Goal: Information Seeking & Learning: Learn about a topic

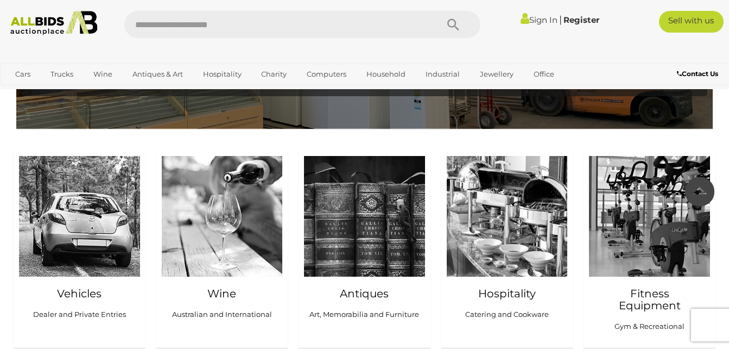
scroll to position [998, 0]
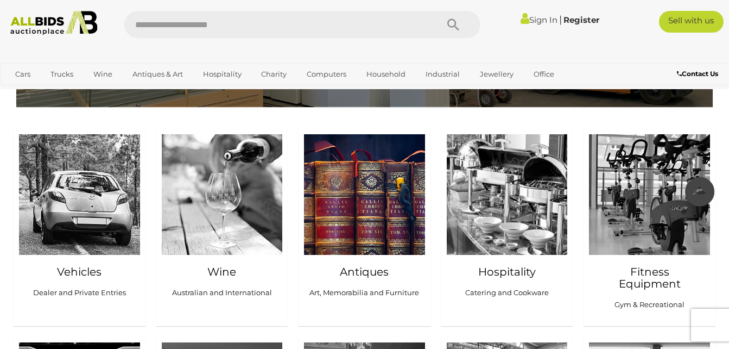
click at [365, 200] on img at bounding box center [364, 194] width 121 height 121
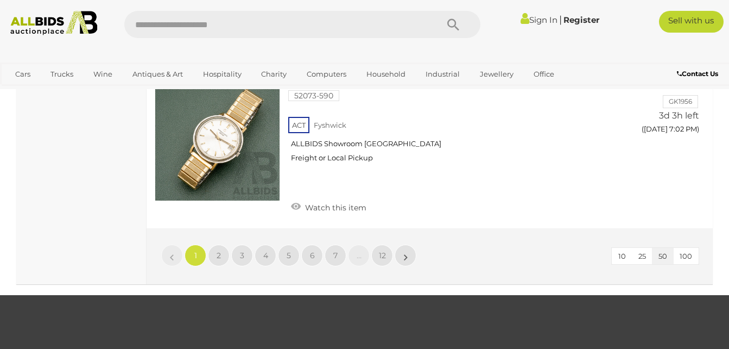
scroll to position [8595, 0]
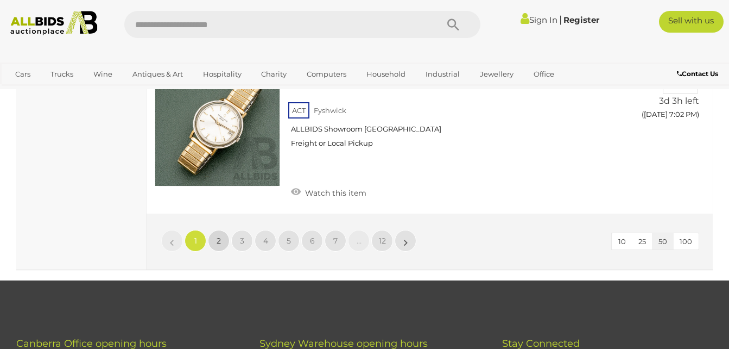
click at [217, 236] on span "2" at bounding box center [219, 241] width 4 height 10
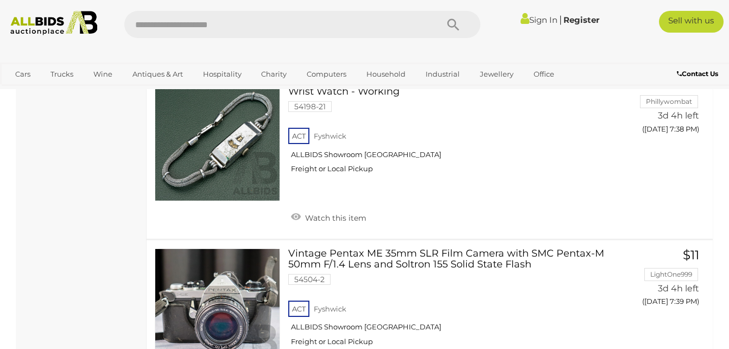
scroll to position [7808, 0]
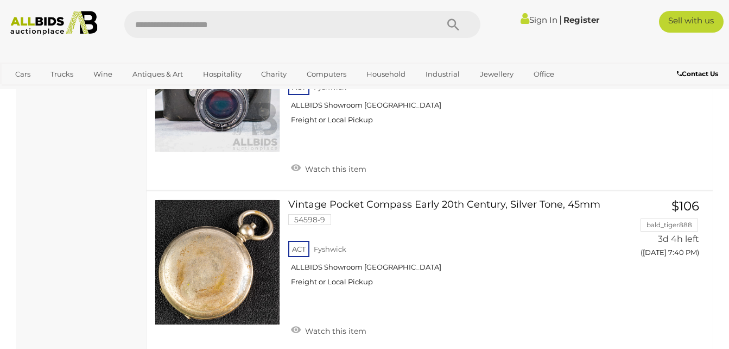
drag, startPoint x: 737, startPoint y: 344, endPoint x: 730, endPoint y: 344, distance: 7.1
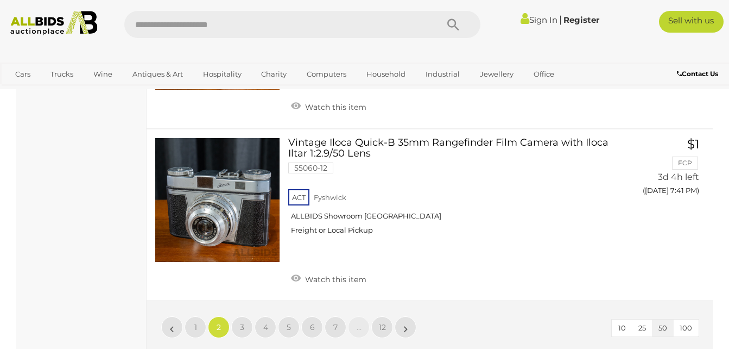
scroll to position [8419, 0]
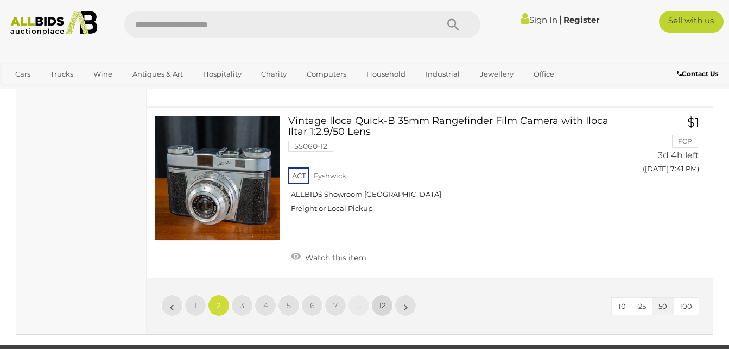
click at [383, 300] on span "12" at bounding box center [382, 305] width 7 height 10
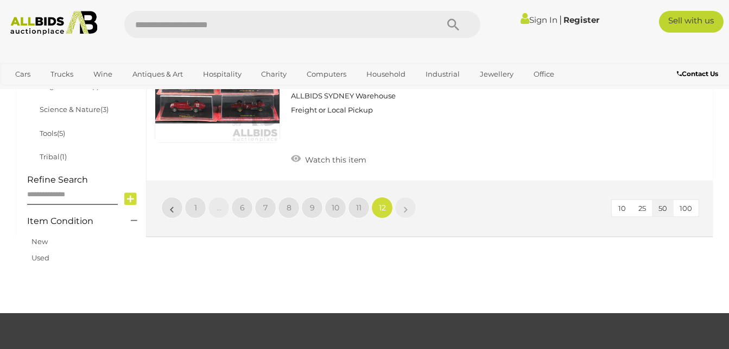
scroll to position [698, 0]
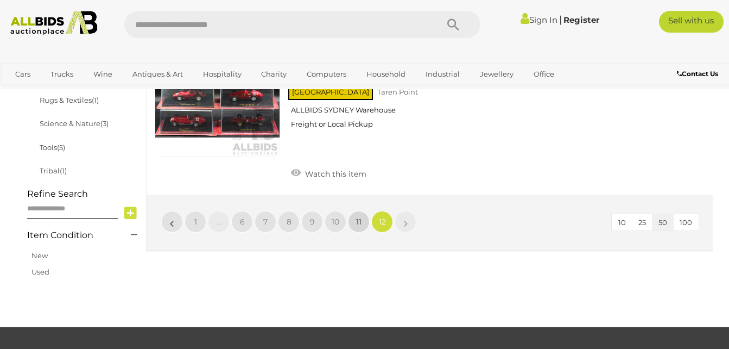
click at [357, 217] on span "11" at bounding box center [358, 222] width 5 height 10
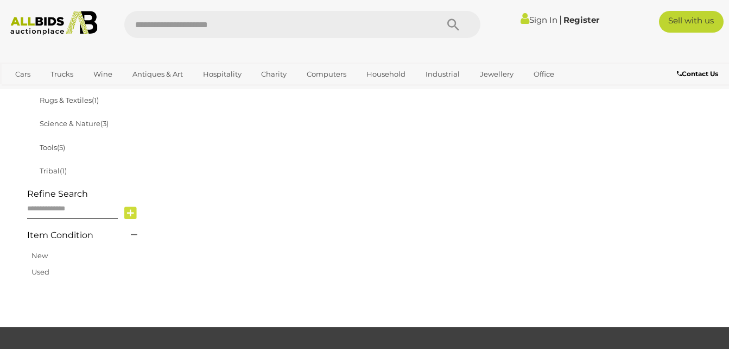
scroll to position [242, 0]
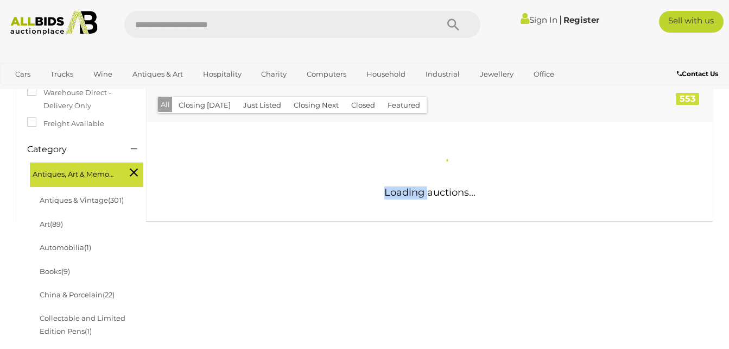
click at [357, 205] on div "Loading auctions..." at bounding box center [429, 171] width 583 height 99
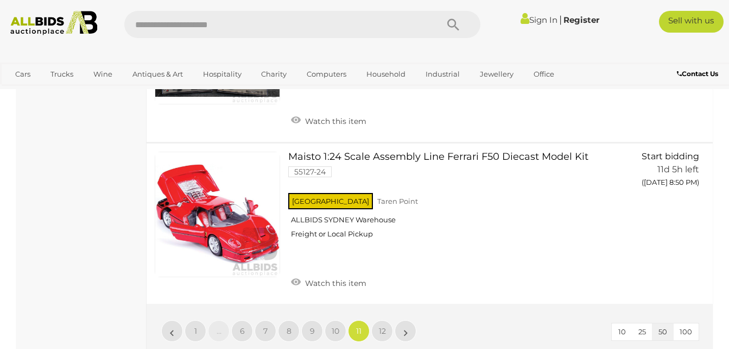
scroll to position [7987, 0]
